Goal: Task Accomplishment & Management: Use online tool/utility

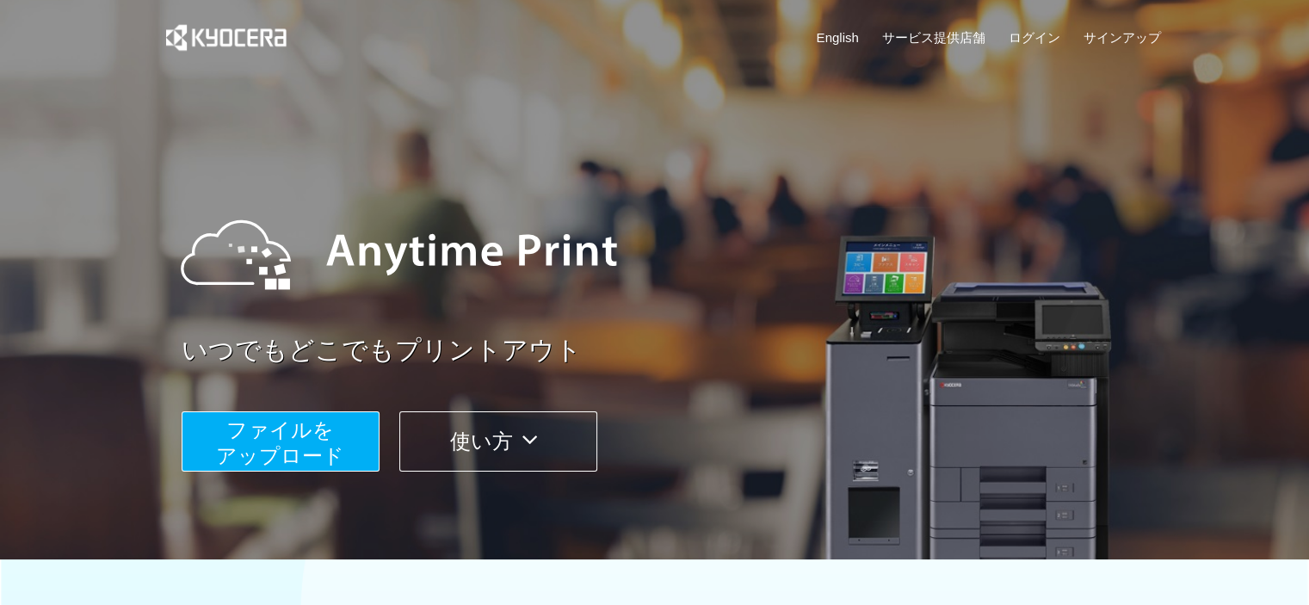
click at [341, 450] on span "ファイルを ​​アップロード" at bounding box center [280, 442] width 128 height 49
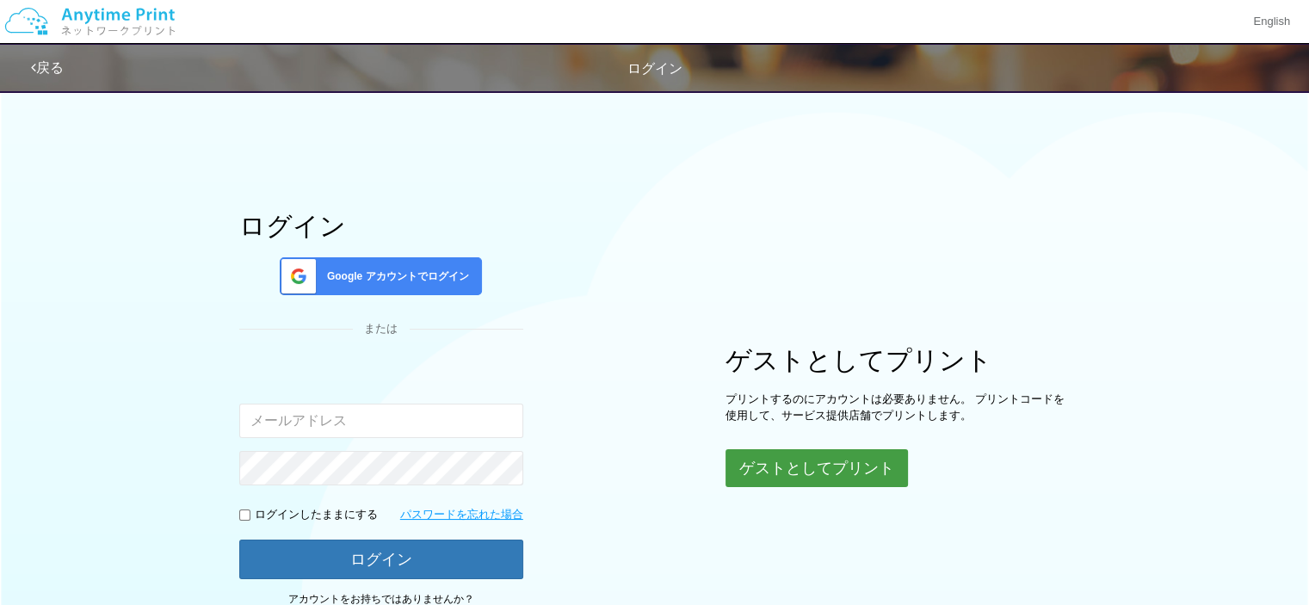
click at [794, 468] on button "ゲストとしてプリント" at bounding box center [817, 468] width 183 height 38
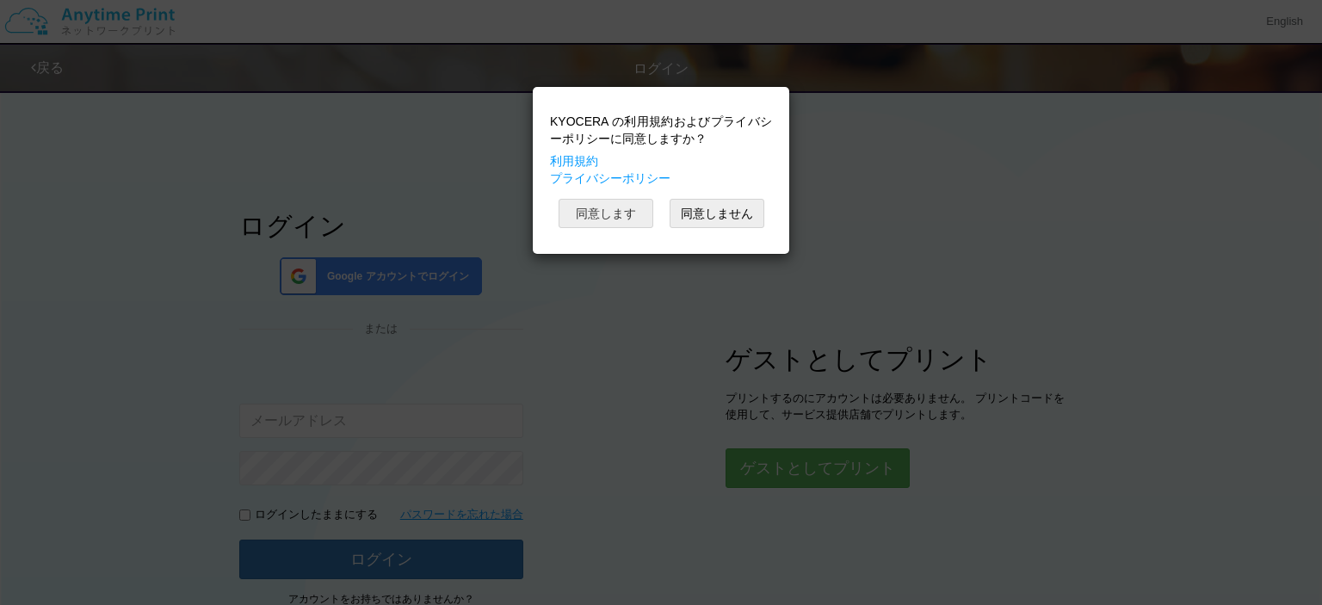
click at [618, 211] on button "同意します" at bounding box center [606, 213] width 95 height 29
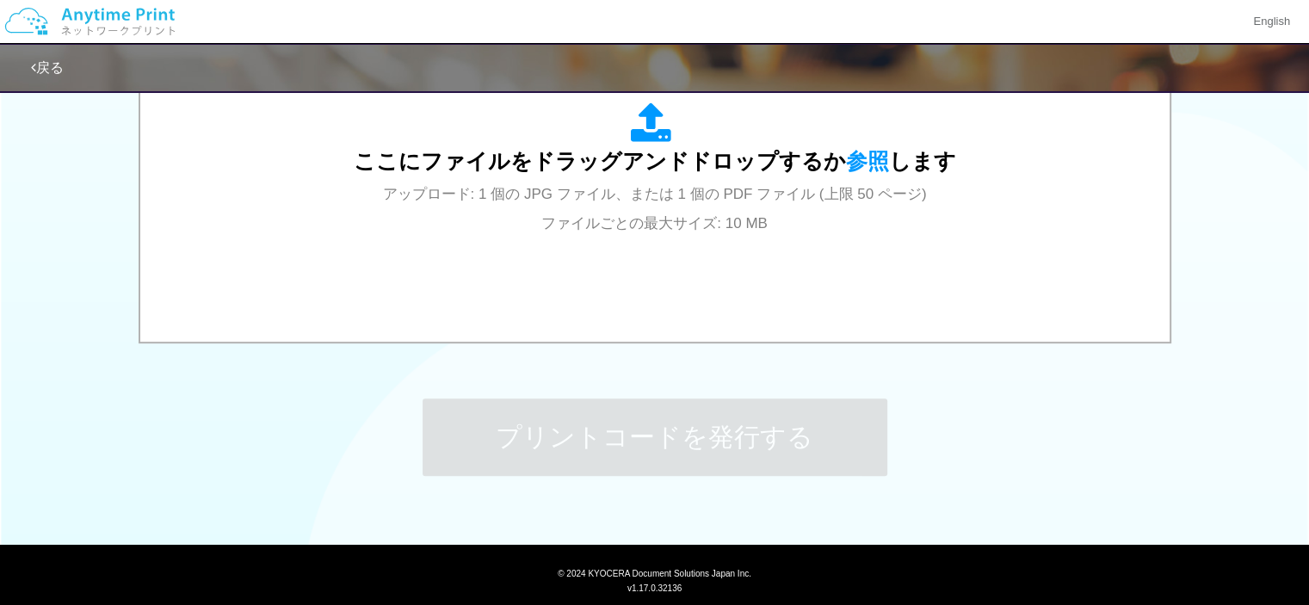
scroll to position [703, 0]
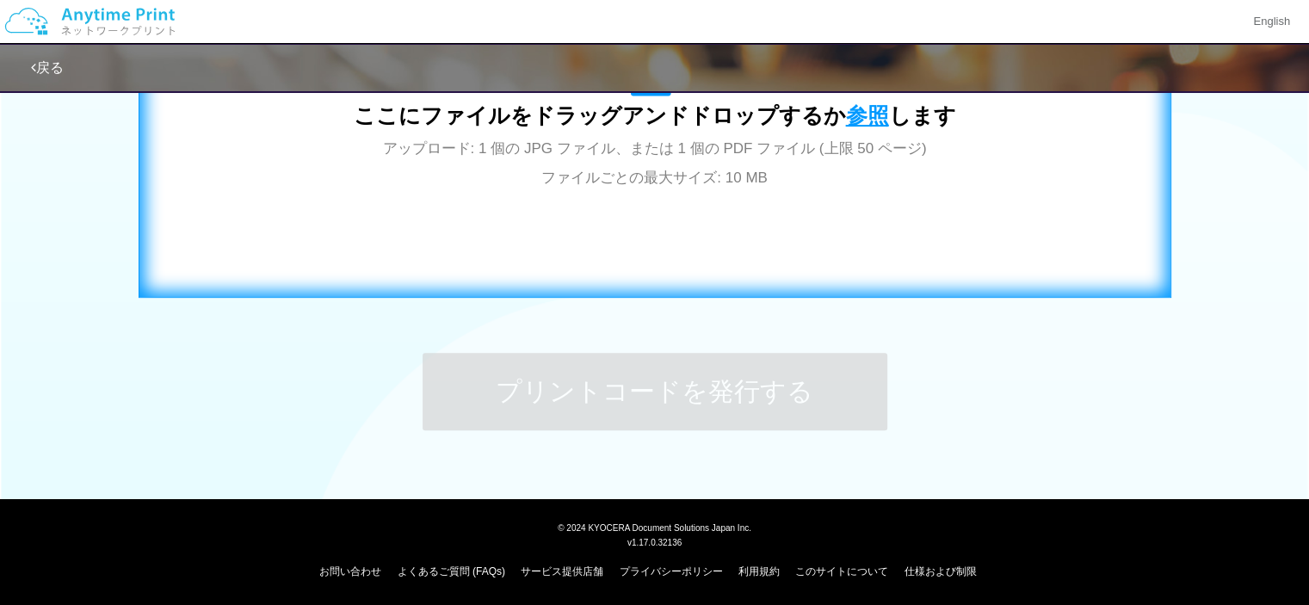
click at [857, 113] on span "参照" at bounding box center [867, 115] width 43 height 24
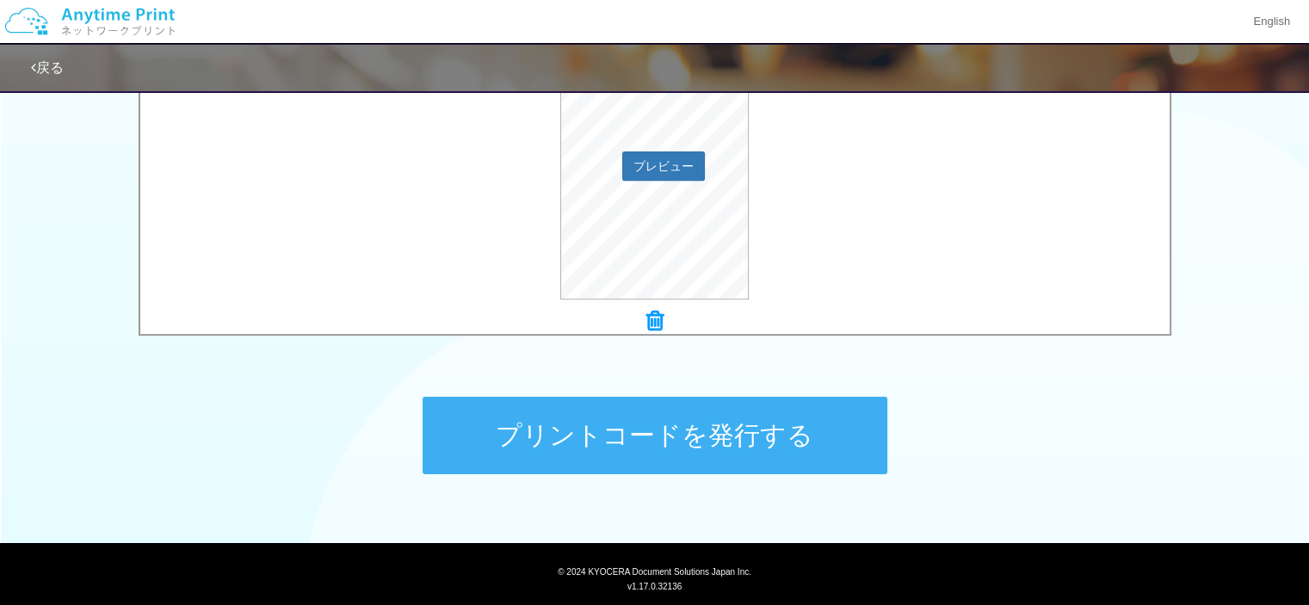
scroll to position [700, 0]
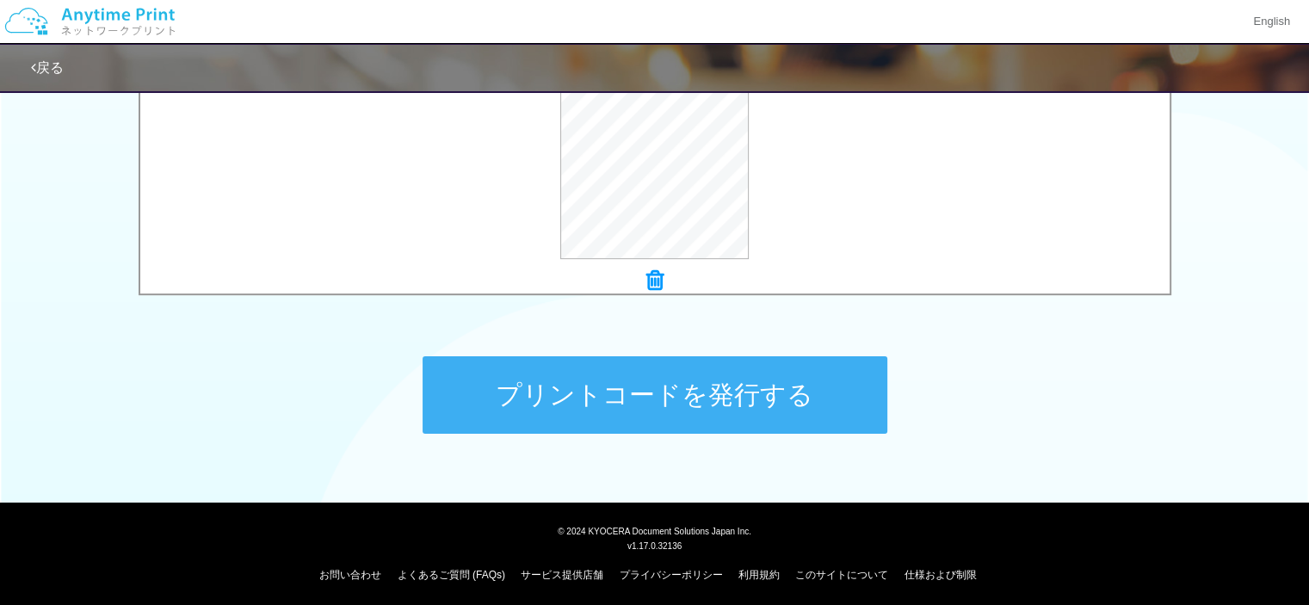
click at [730, 399] on button "プリントコードを発行する" at bounding box center [655, 394] width 465 height 77
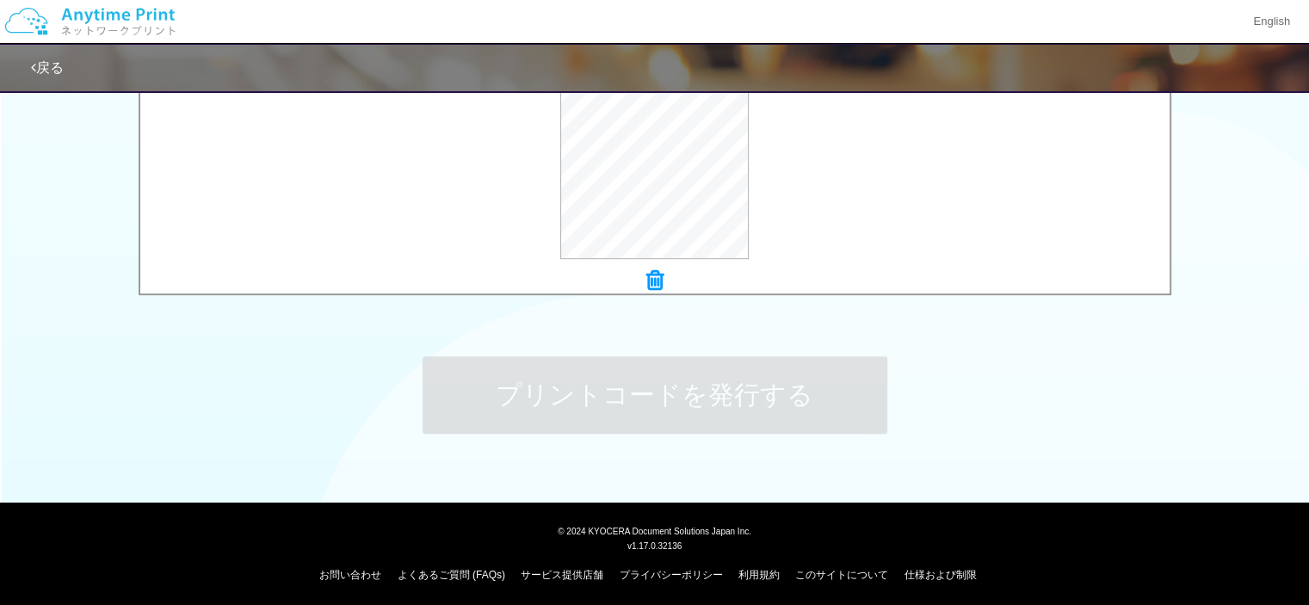
scroll to position [0, 0]
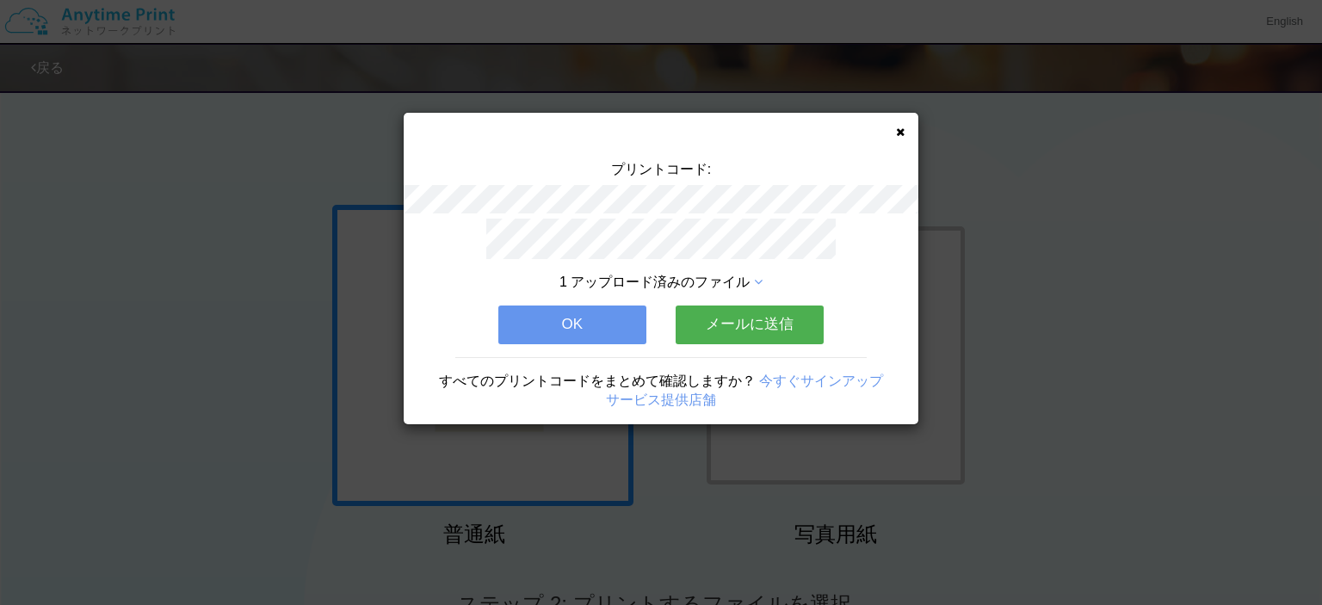
click at [733, 323] on button "メールに送信" at bounding box center [750, 325] width 148 height 38
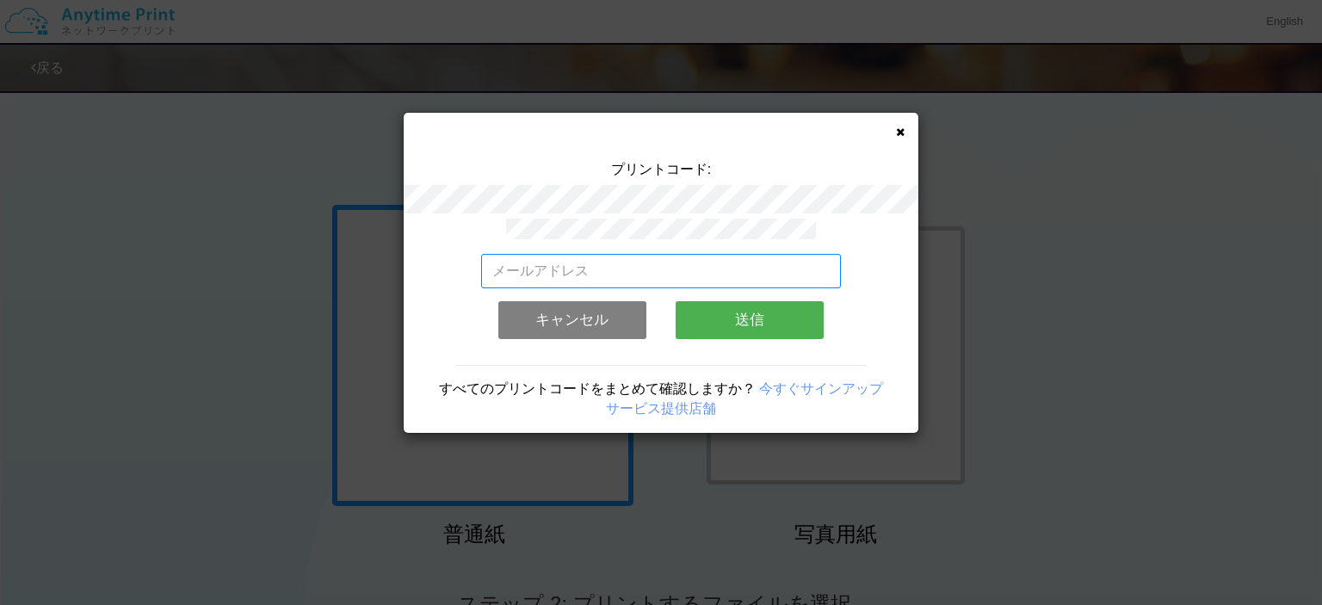
click at [604, 265] on input "email" at bounding box center [661, 271] width 361 height 34
type input "[EMAIL_ADDRESS][DOMAIN_NAME]"
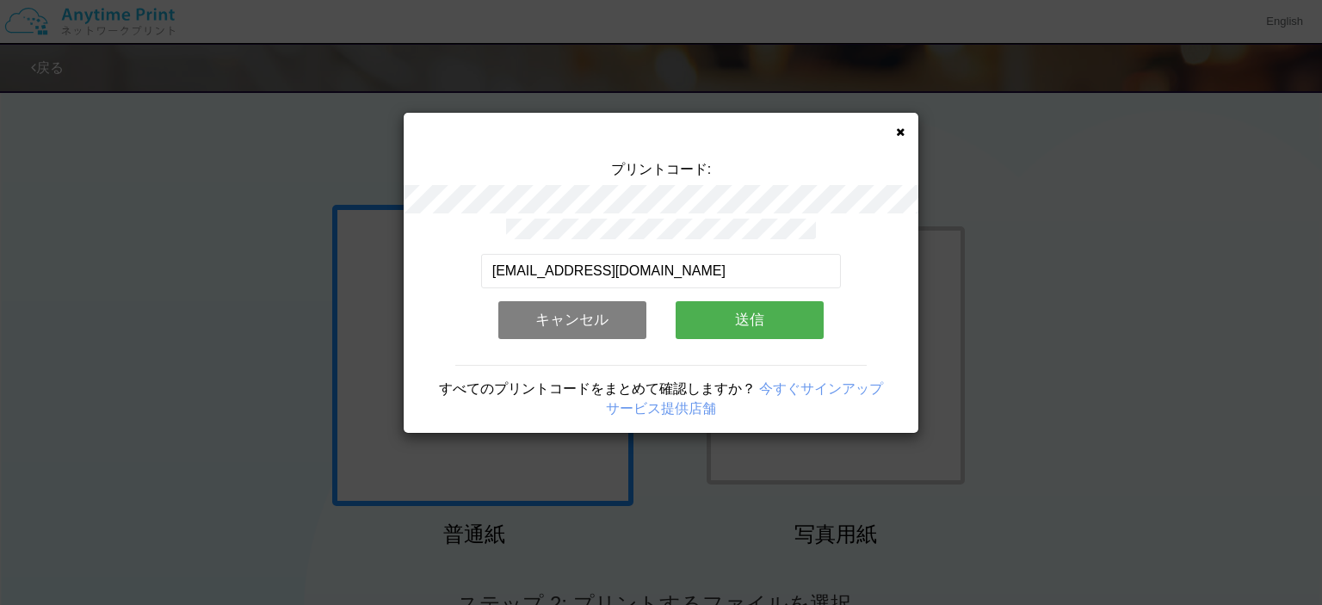
click at [796, 314] on button "送信" at bounding box center [750, 320] width 148 height 38
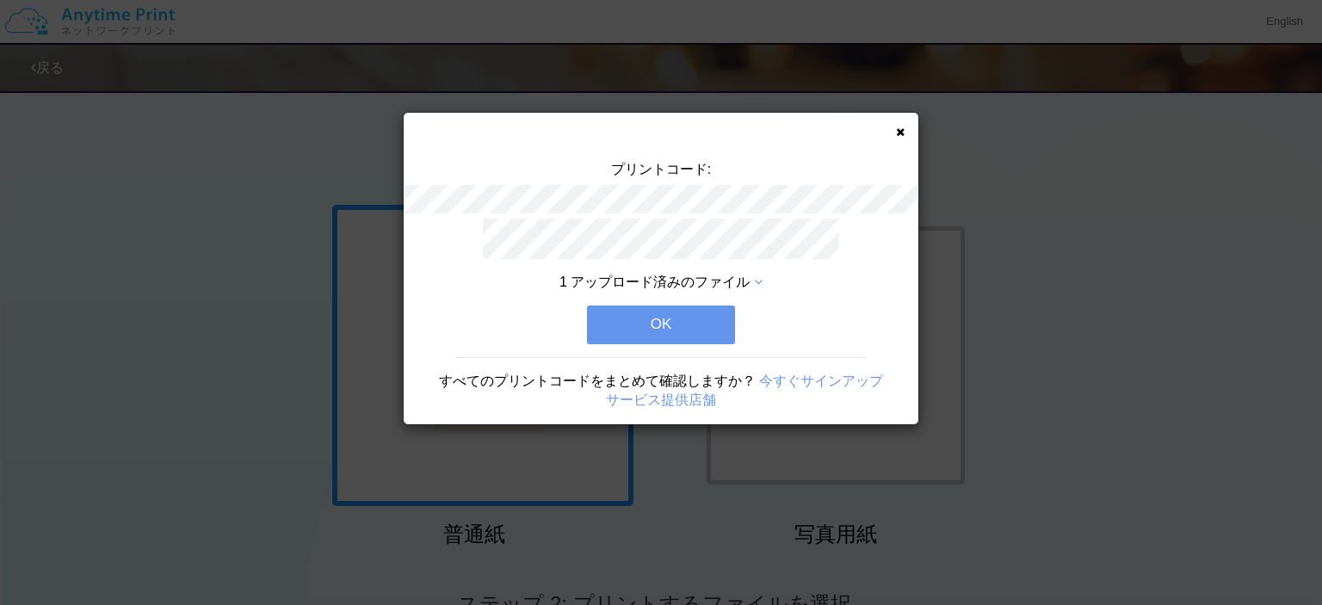
click at [671, 315] on button "OK" at bounding box center [661, 325] width 148 height 38
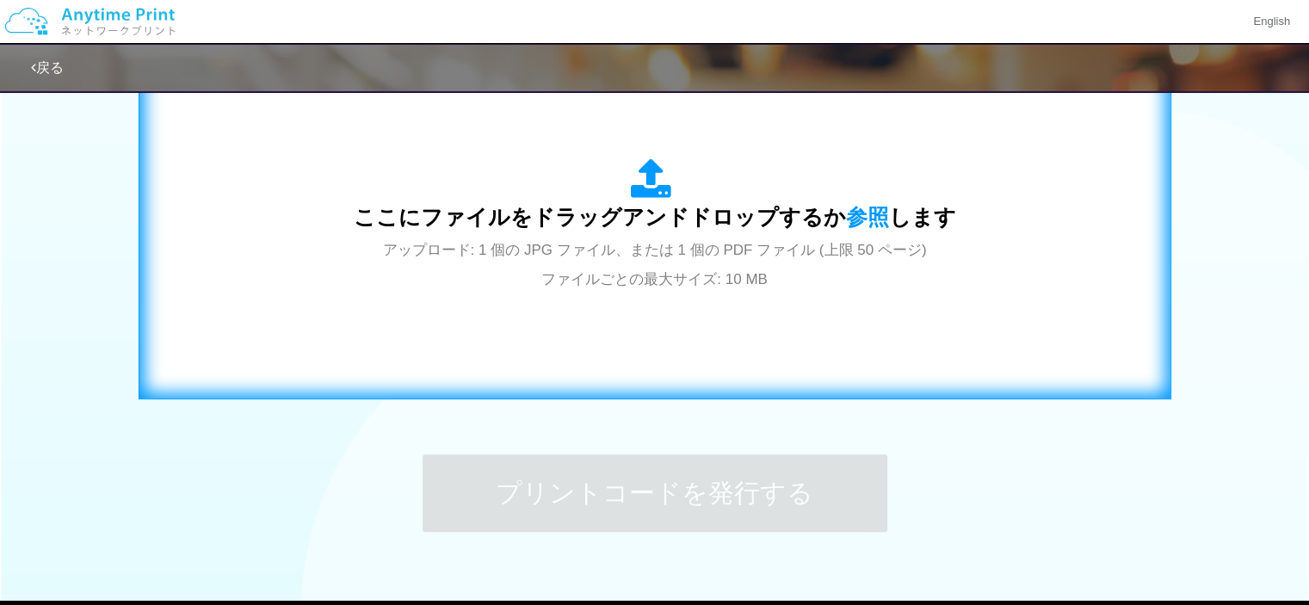
scroll to position [603, 0]
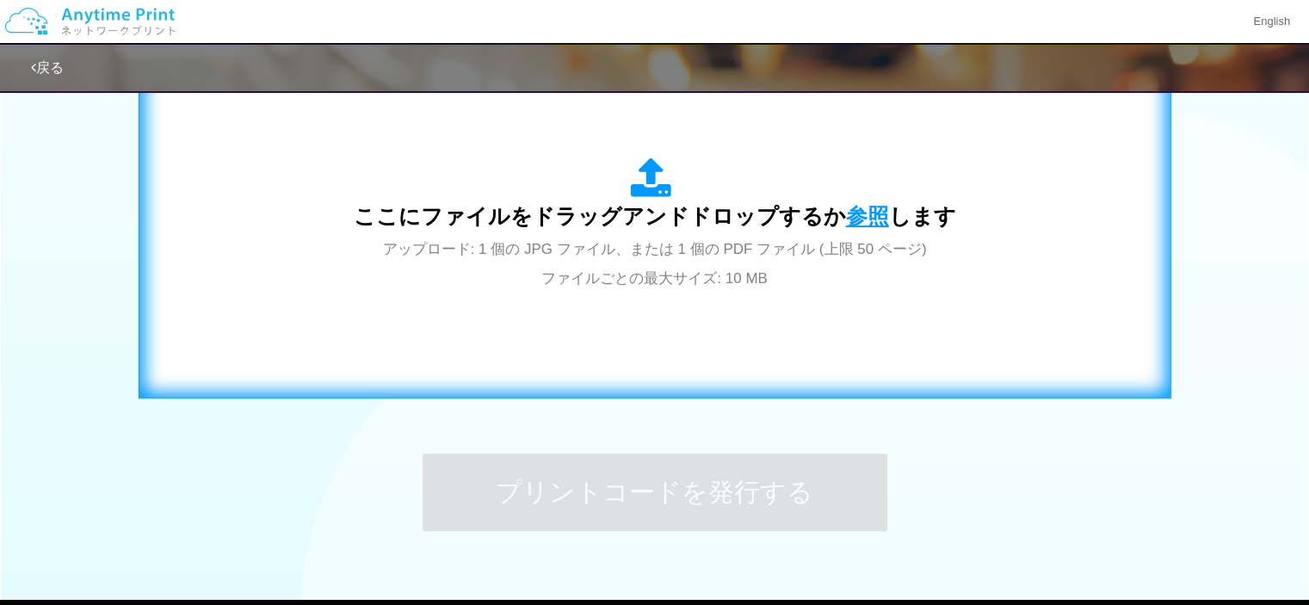
click at [848, 228] on span "参照" at bounding box center [867, 216] width 43 height 24
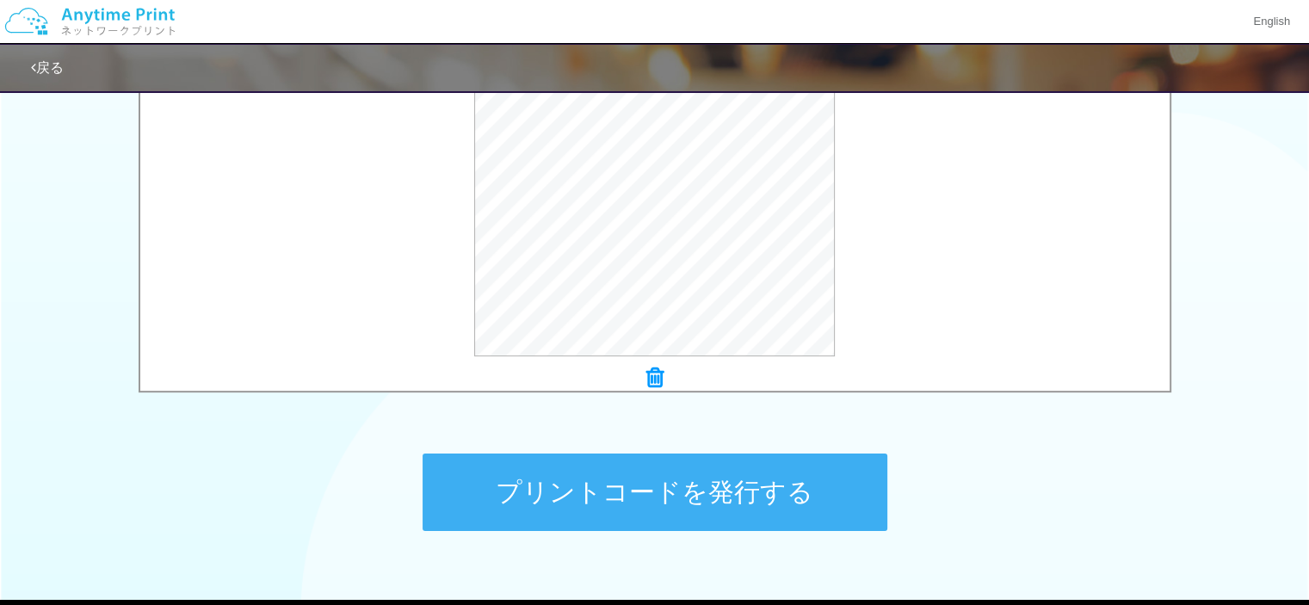
click at [721, 505] on button "プリントコードを発行する" at bounding box center [655, 492] width 465 height 77
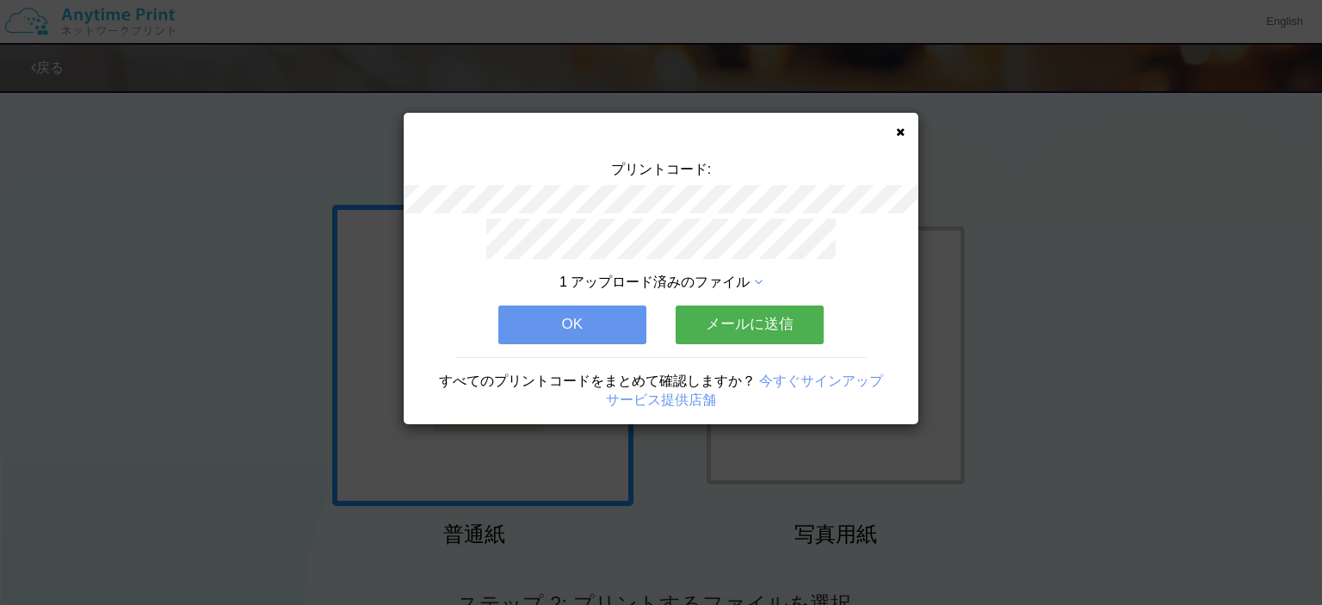
click at [757, 318] on button "メールに送信" at bounding box center [750, 325] width 148 height 38
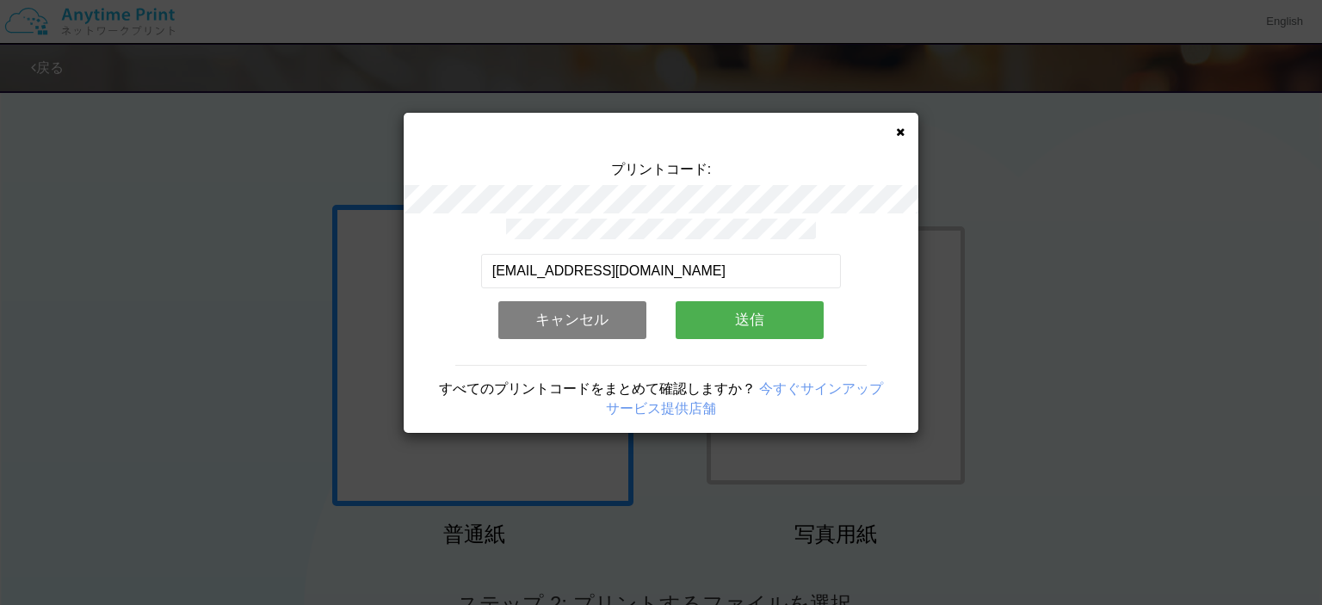
click at [757, 318] on button "送信" at bounding box center [750, 320] width 148 height 38
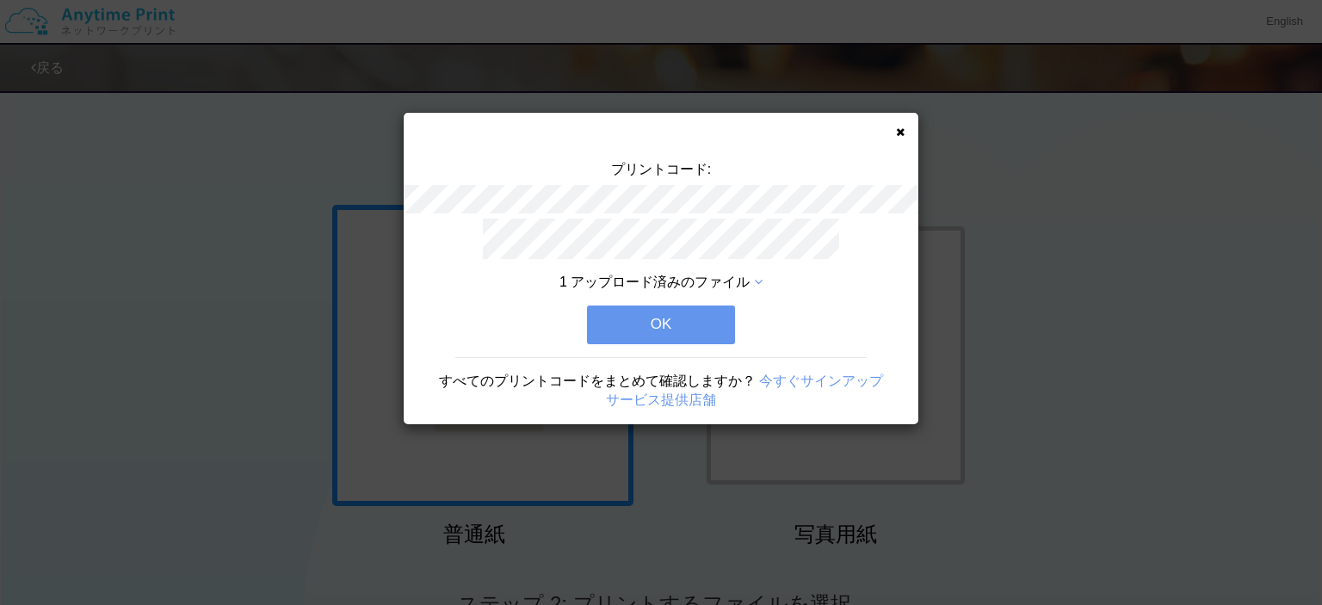
click at [667, 318] on button "OK" at bounding box center [661, 325] width 148 height 38
